Goal: Ask a question

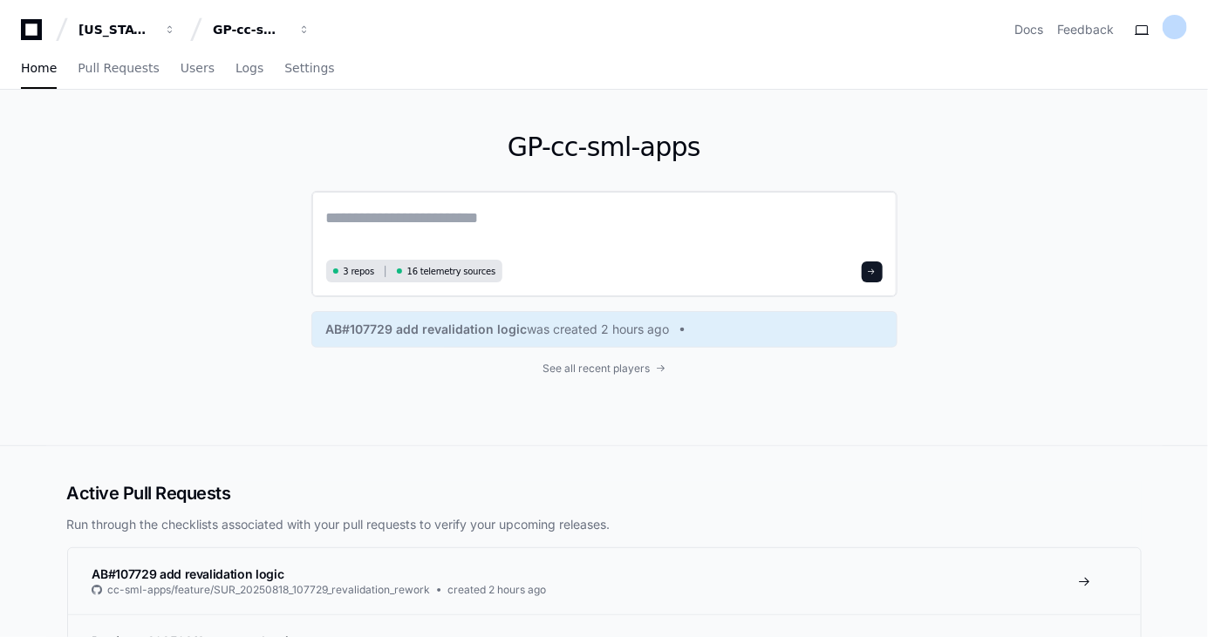
click at [440, 228] on textarea at bounding box center [604, 230] width 556 height 49
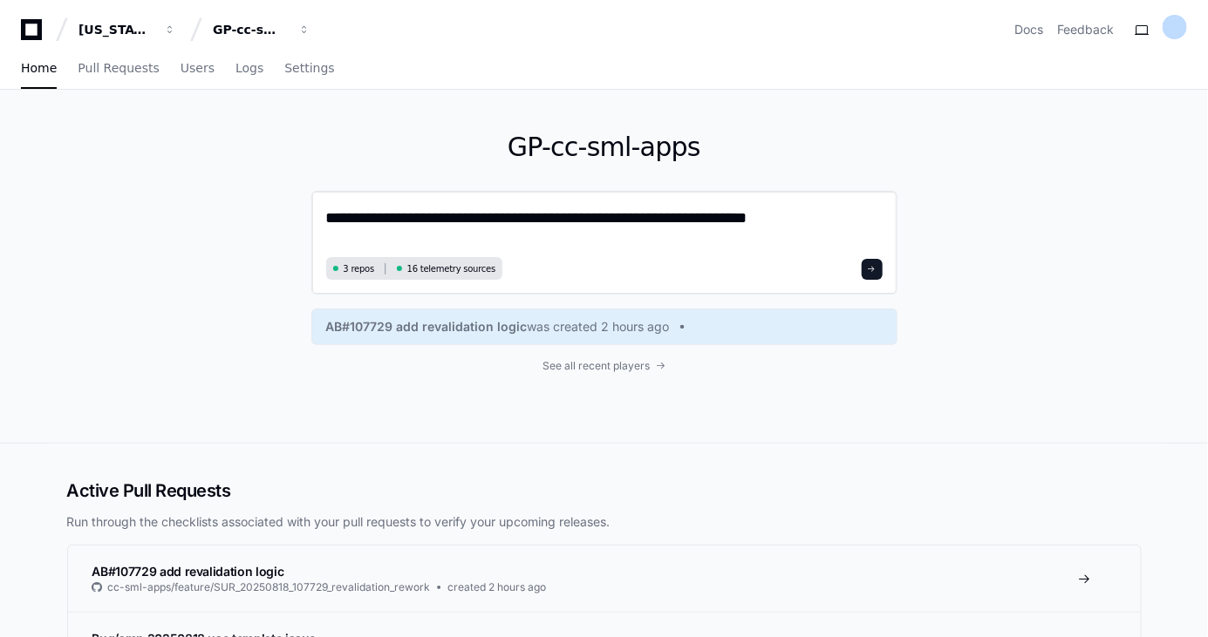
type textarea "**********"
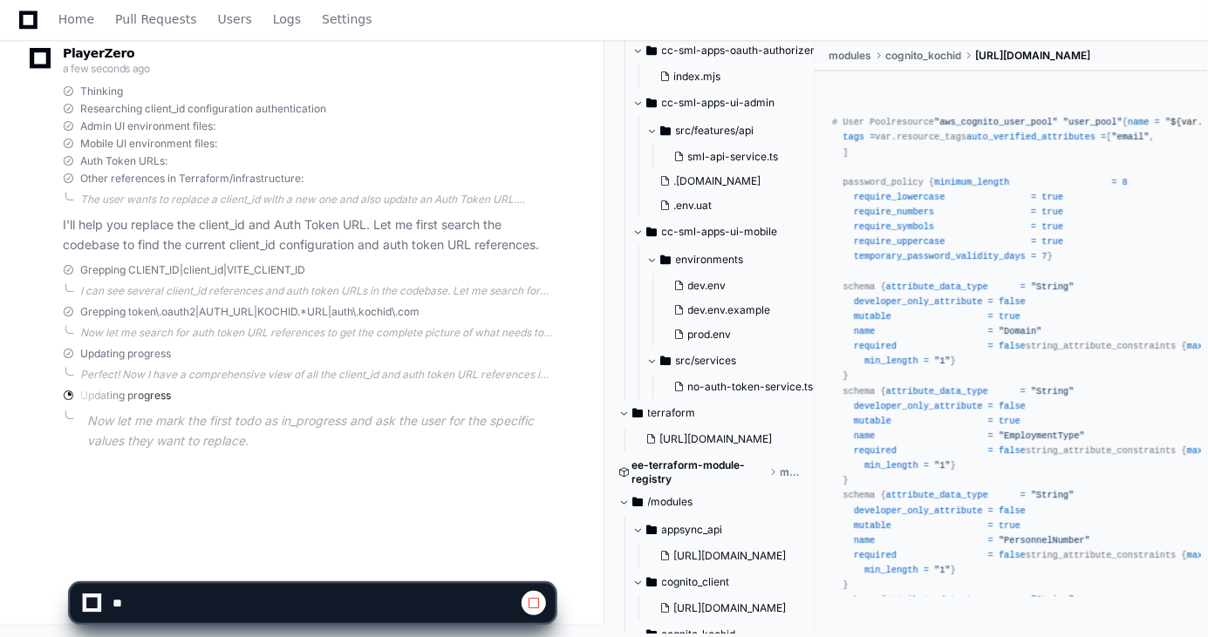
scroll to position [138, 0]
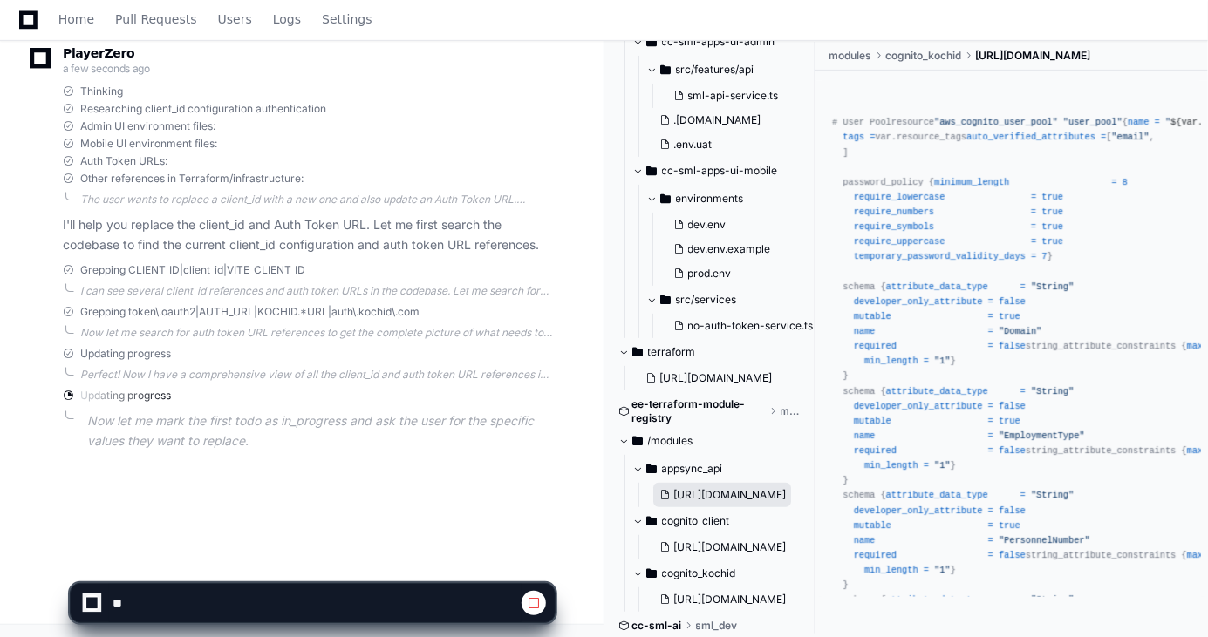
click at [725, 501] on button "[URL][DOMAIN_NAME]" at bounding box center [722, 495] width 139 height 24
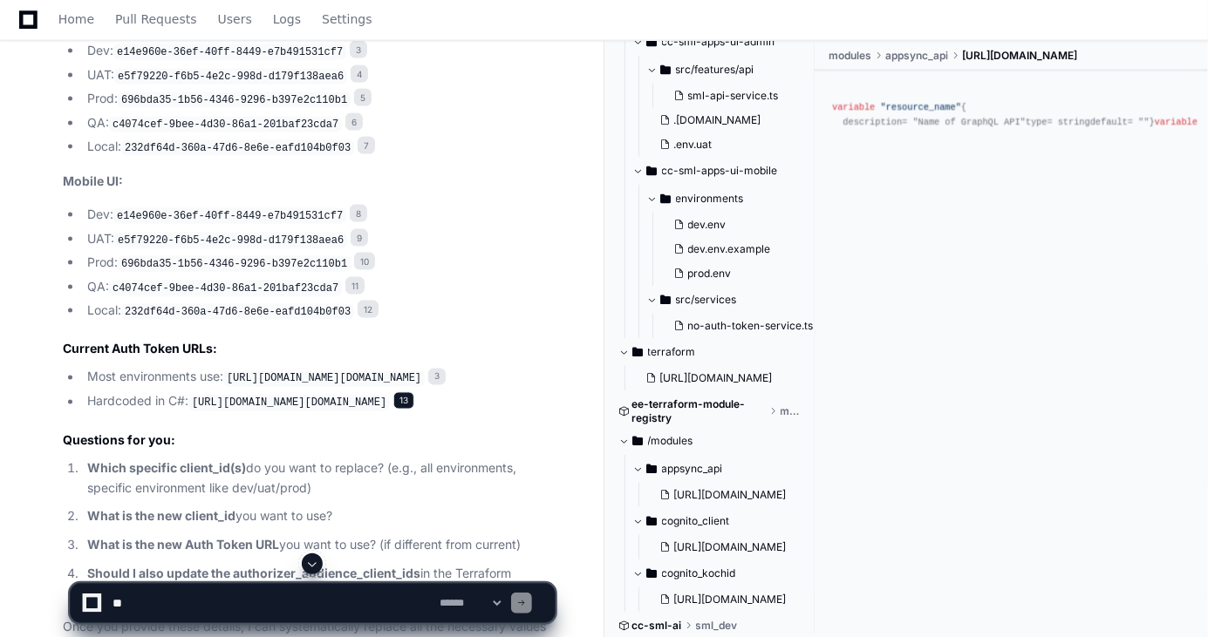
scroll to position [0, 0]
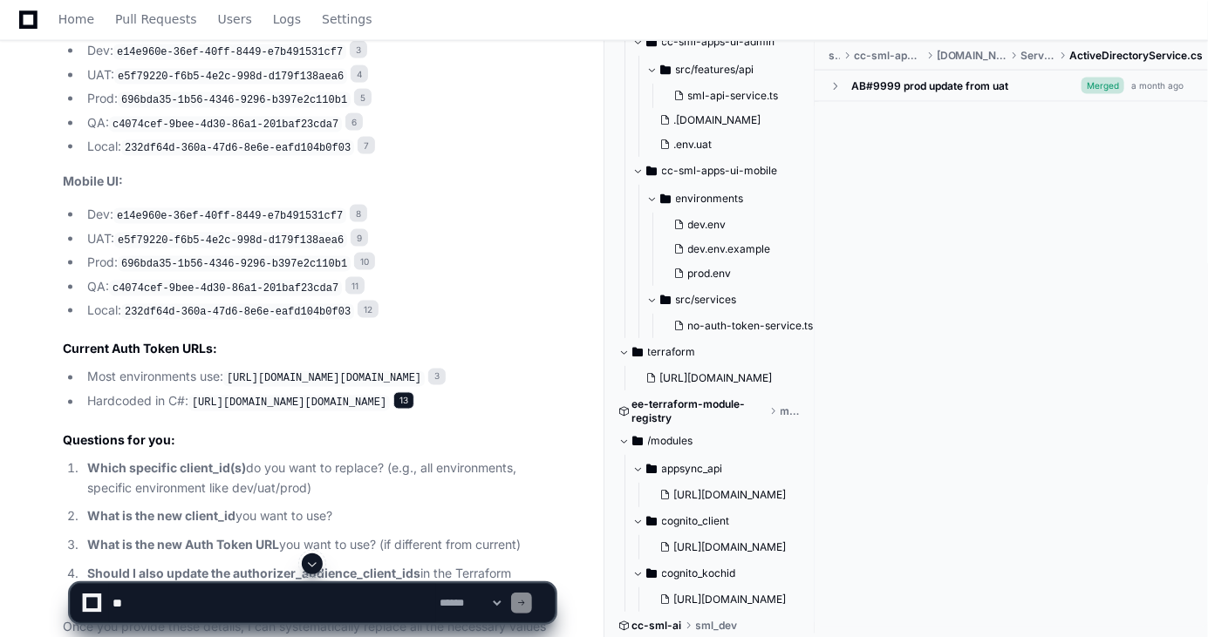
click at [414, 392] on span "13" at bounding box center [403, 400] width 21 height 17
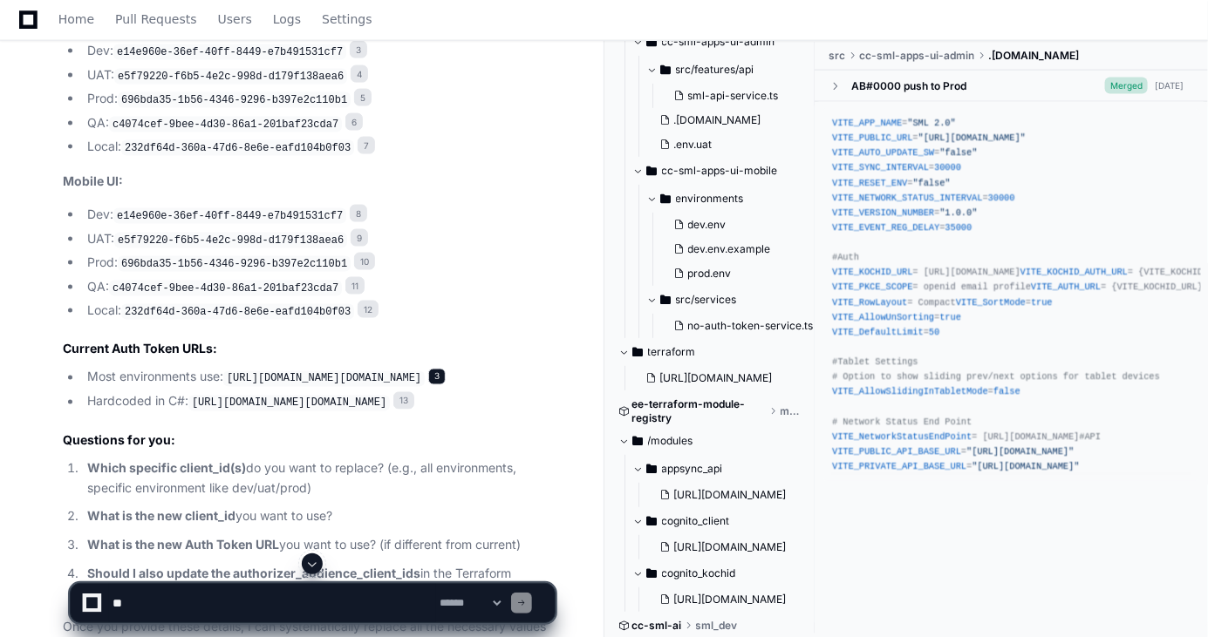
click at [446, 370] on span "3" at bounding box center [436, 377] width 17 height 17
click at [414, 395] on span "13" at bounding box center [403, 400] width 21 height 17
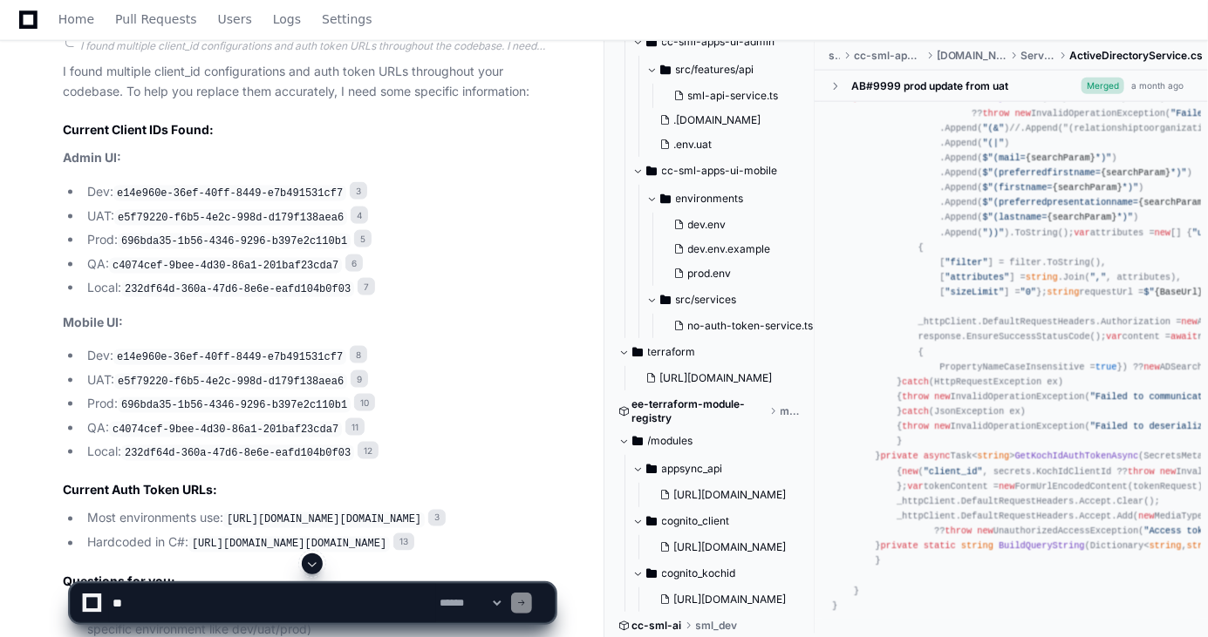
scroll to position [826, 0]
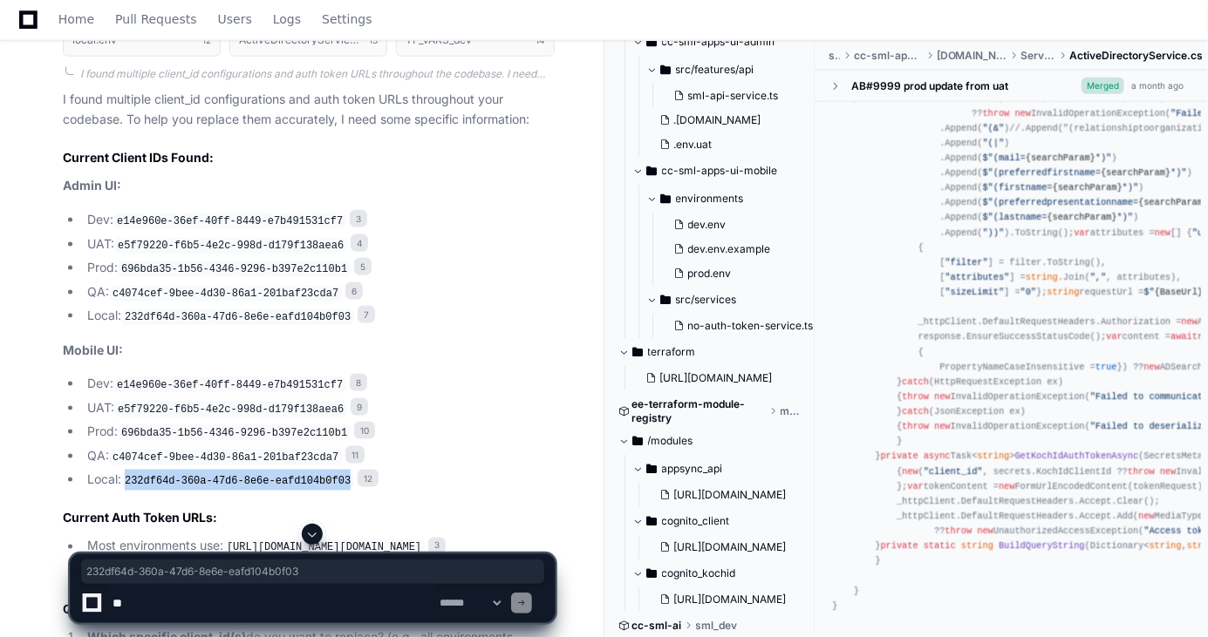
drag, startPoint x: 131, startPoint y: 472, endPoint x: 337, endPoint y: 468, distance: 206.7
click at [337, 473] on code "232df64d-360a-47d6-8e6e-eafd104b0f03" at bounding box center [237, 481] width 233 height 16
drag, startPoint x: 337, startPoint y: 468, endPoint x: 282, endPoint y: 487, distance: 59.0
click at [282, 487] on article "I found multiple client_id configurations and auth token URLs throughout your c…" at bounding box center [309, 459] width 492 height 738
